Goal: Navigation & Orientation: Find specific page/section

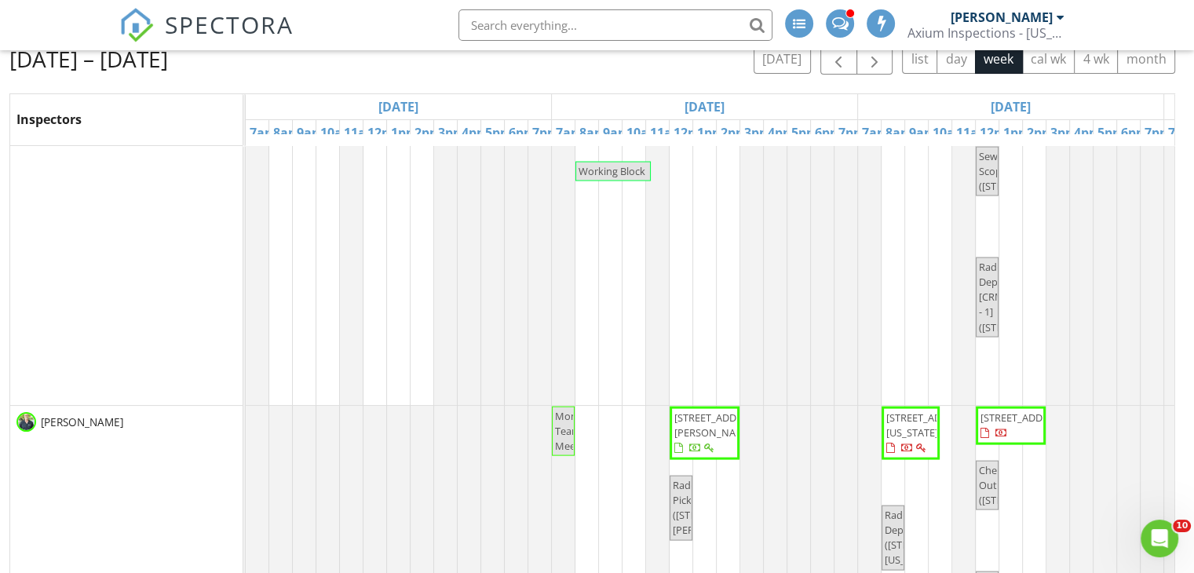
scroll to position [3219, 0]
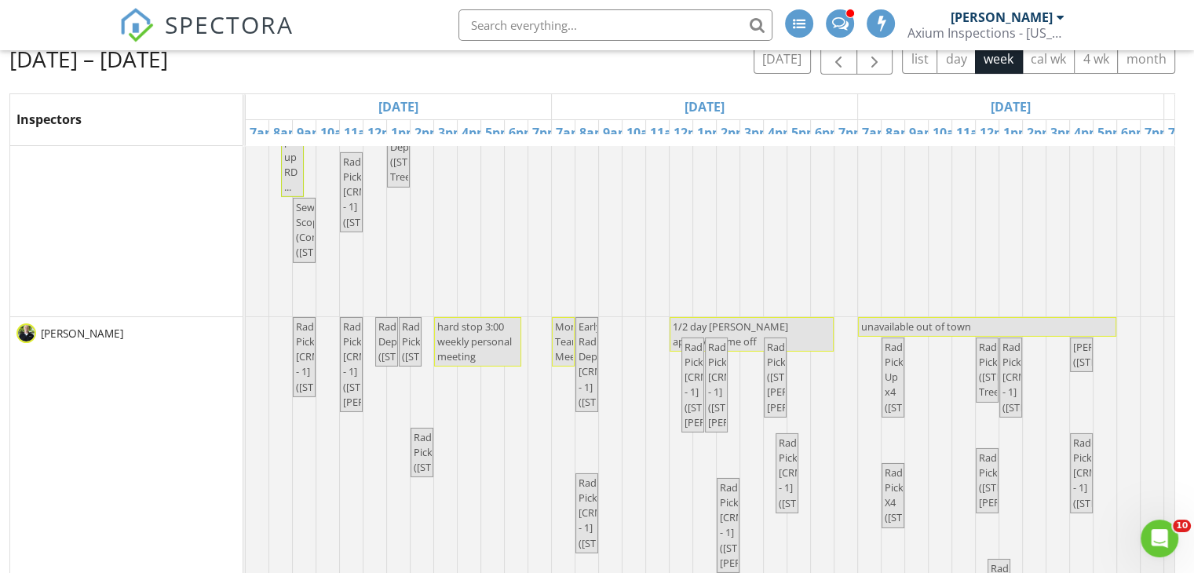
click at [729, 327] on span "1/2 day [PERSON_NAME] approved time off" at bounding box center [730, 334] width 115 height 29
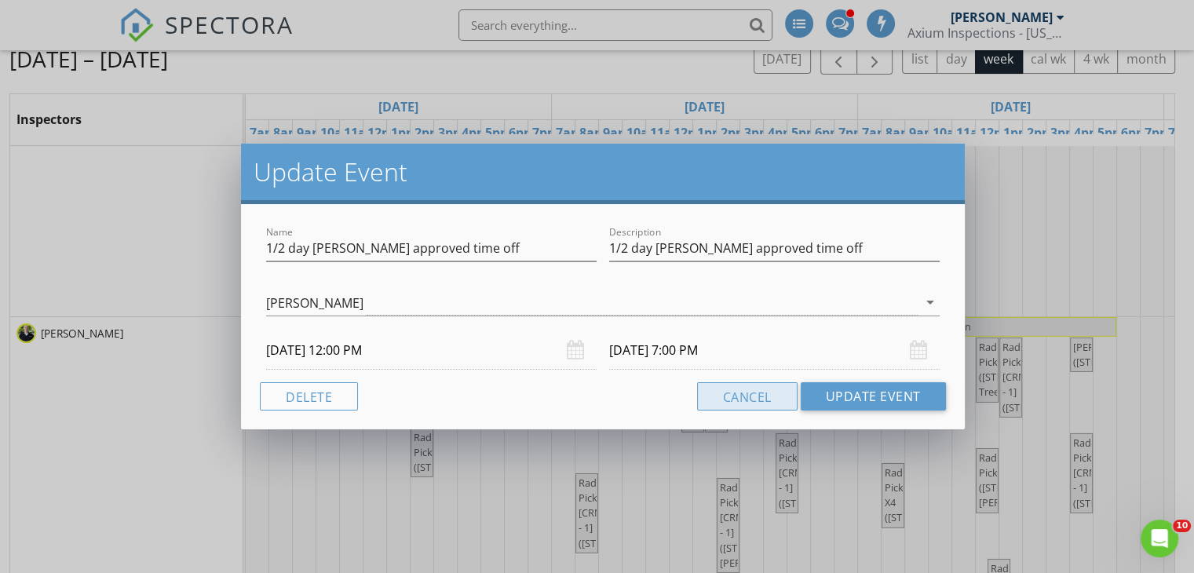
click at [752, 393] on button "Cancel" at bounding box center [747, 396] width 100 height 28
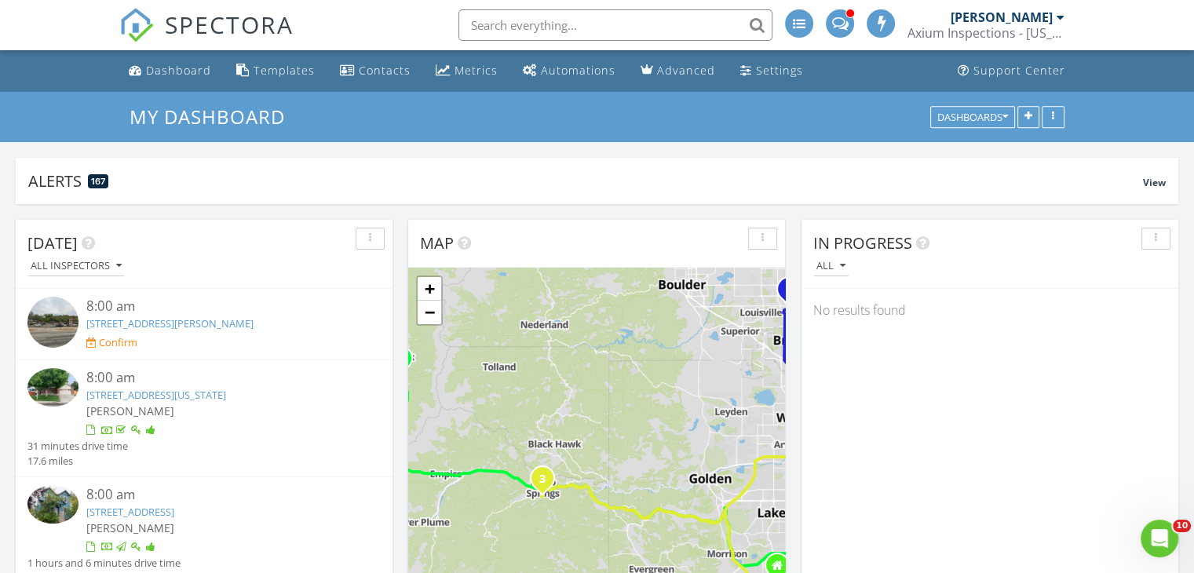
click at [1058, 15] on div at bounding box center [1061, 17] width 8 height 13
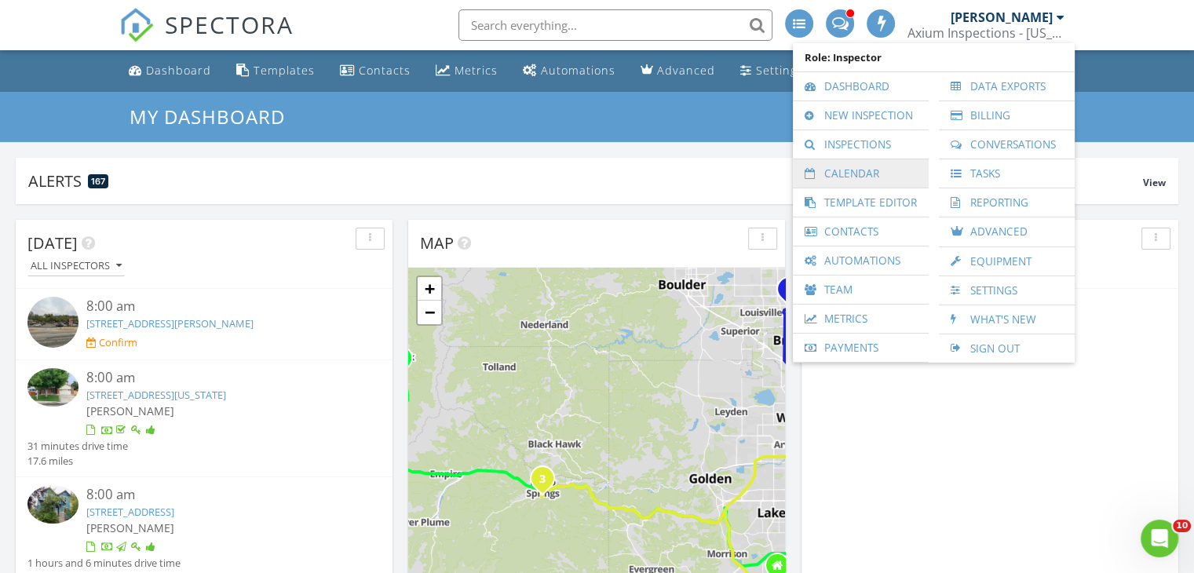
click at [871, 172] on link "Calendar" at bounding box center [861, 173] width 120 height 28
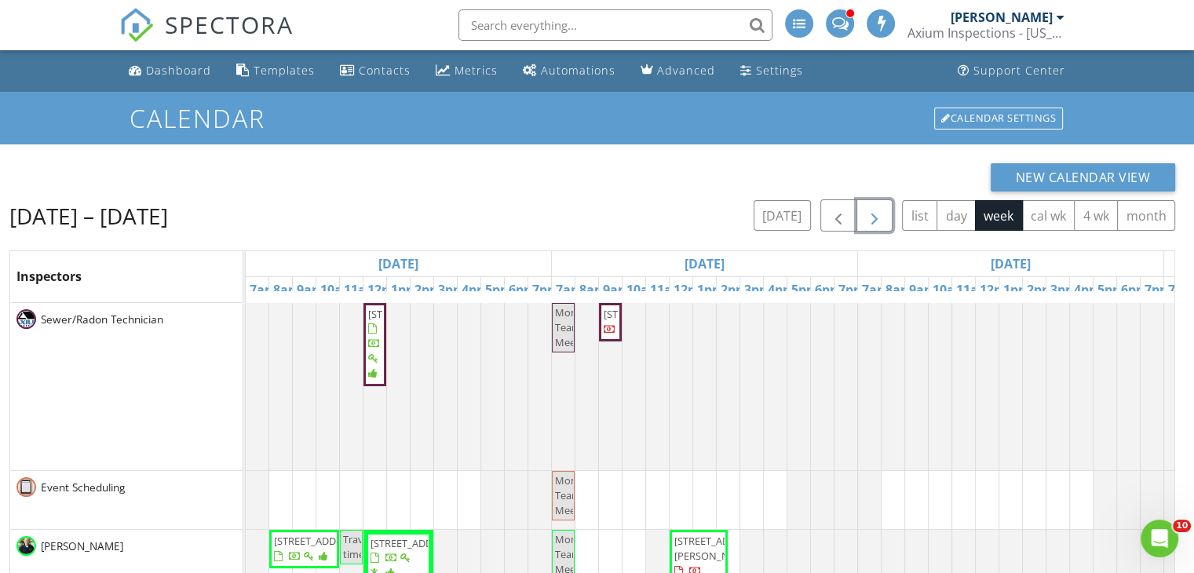
click at [878, 213] on span "button" at bounding box center [874, 215] width 19 height 19
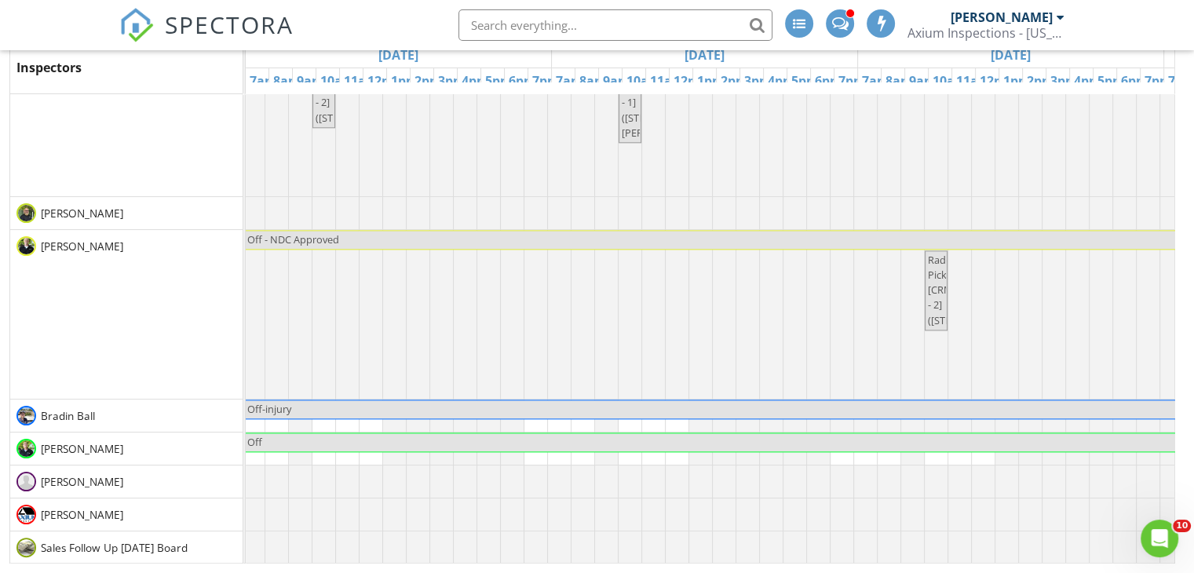
scroll to position [0, 51]
